Goal: Check status

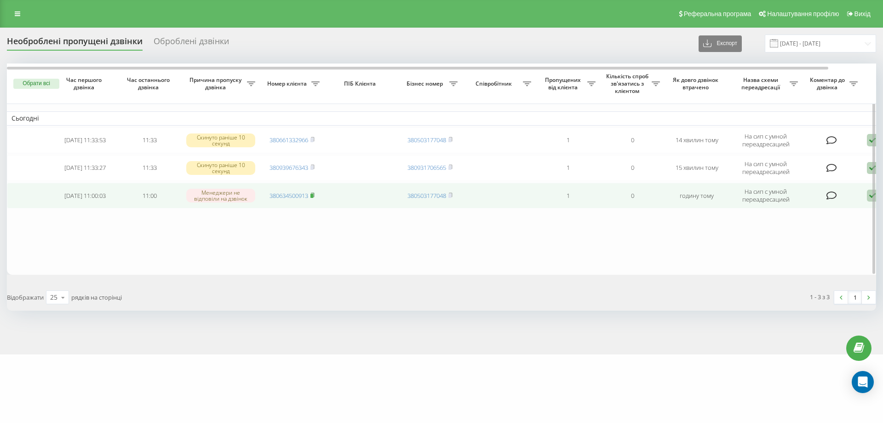
click at [313, 196] on rect at bounding box center [311, 196] width 3 height 4
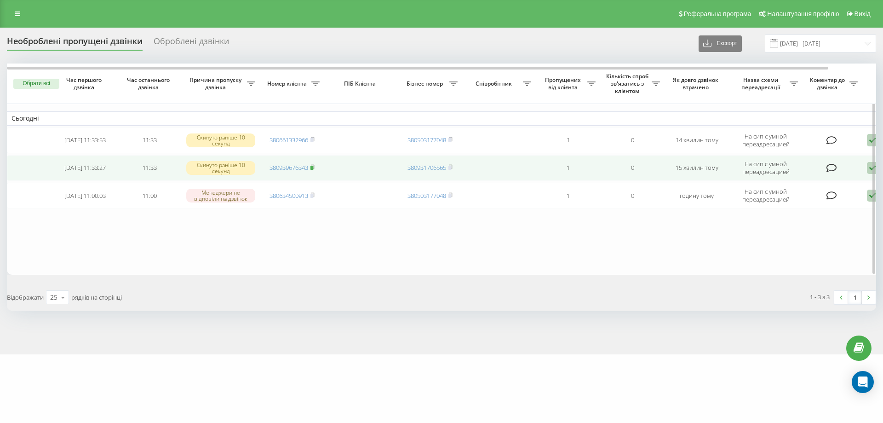
click at [313, 168] on rect at bounding box center [311, 168] width 3 height 4
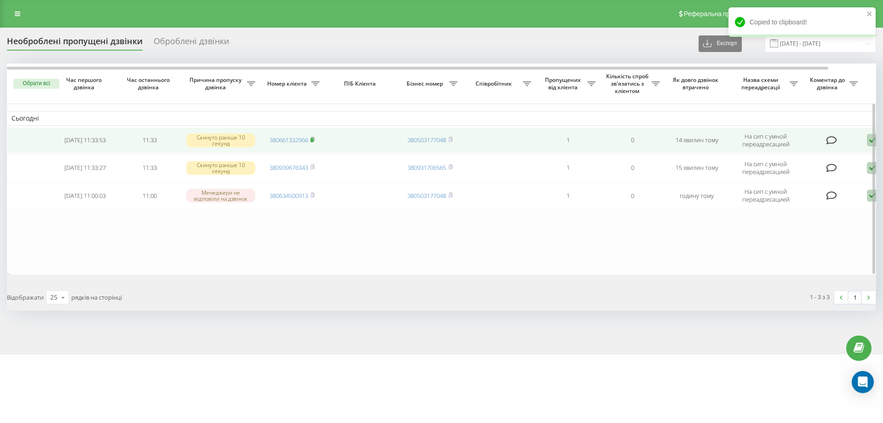
click at [312, 138] on rect at bounding box center [311, 140] width 3 height 4
